Goal: Find specific page/section: Find specific page/section

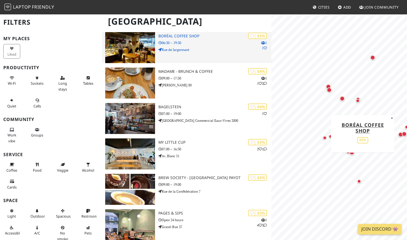
scroll to position [336, 0]
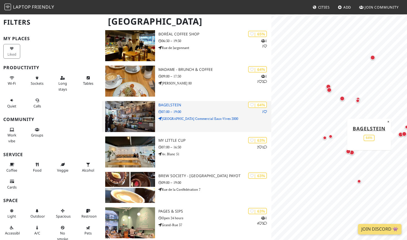
click at [140, 122] on img at bounding box center [130, 116] width 50 height 31
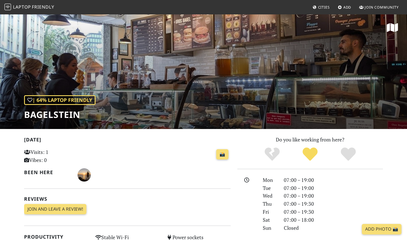
click at [33, 4] on span "Friendly" at bounding box center [43, 7] width 22 height 6
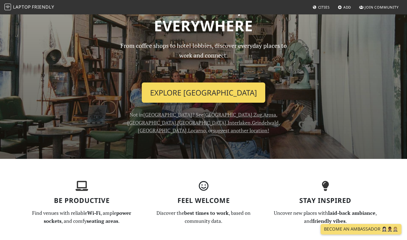
scroll to position [39, 0]
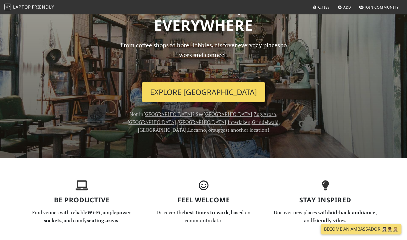
click at [195, 88] on link "Explore Geneva" at bounding box center [203, 92] width 123 height 20
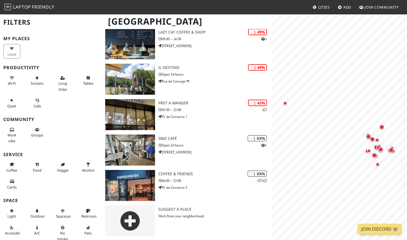
scroll to position [656, 0]
